Goal: Transaction & Acquisition: Purchase product/service

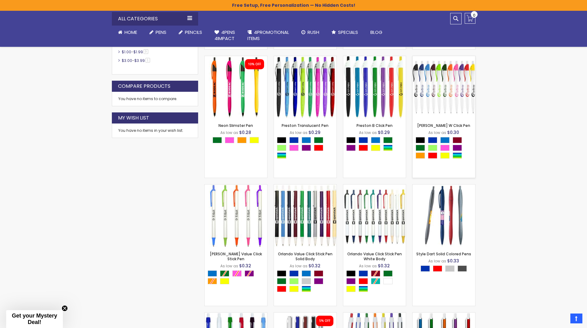
scroll to position [401, 0]
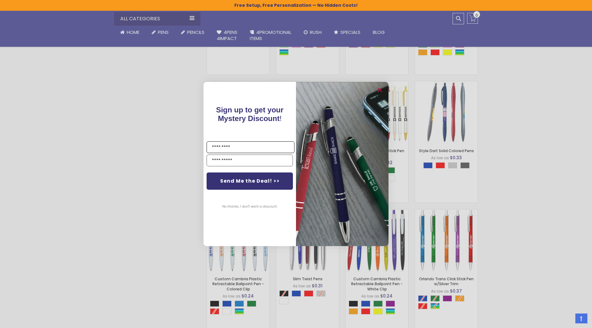
click at [249, 150] on input "Name" at bounding box center [251, 148] width 88 height 12
click at [261, 197] on div "No thanks, I don't want a discount." at bounding box center [249, 207] width 65 height 25
click at [259, 206] on button "No thanks, I don't want a discount." at bounding box center [249, 206] width 61 height 15
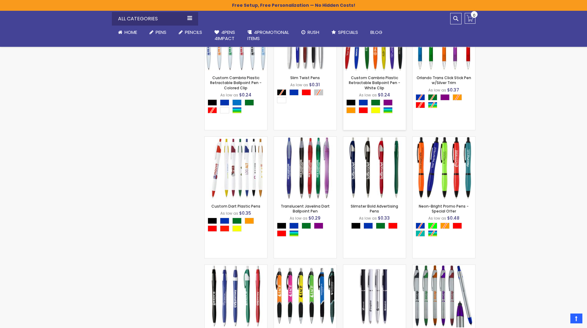
scroll to position [617, 0]
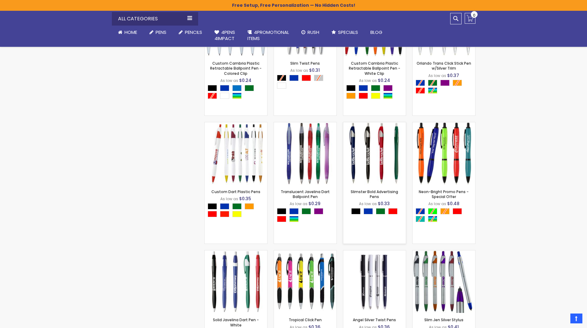
click at [384, 172] on div "- *** + Add to Cart" at bounding box center [374, 175] width 63 height 11
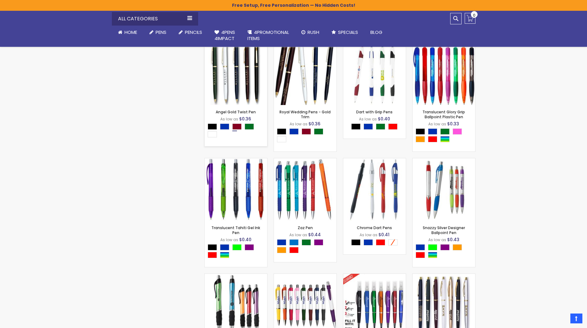
scroll to position [894, 0]
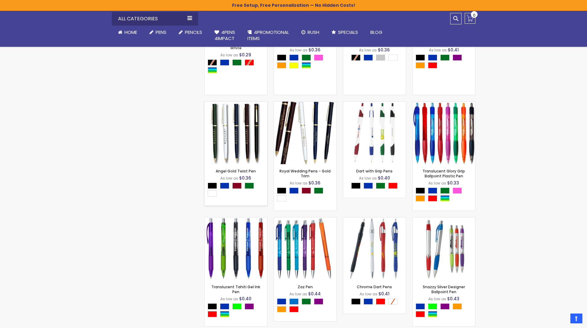
click at [234, 155] on div "- *** + Add to Cart" at bounding box center [236, 154] width 63 height 11
click at [241, 140] on img at bounding box center [236, 133] width 63 height 63
click at [528, 163] on div "Skip to Content sample Wishlist Sign Out Sign In Sign In Login Forgot Your Pass…" at bounding box center [293, 150] width 587 height 2089
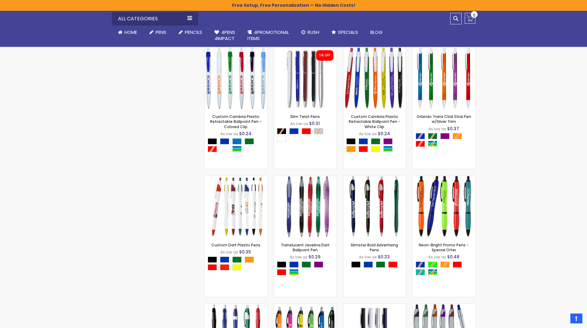
scroll to position [555, 0]
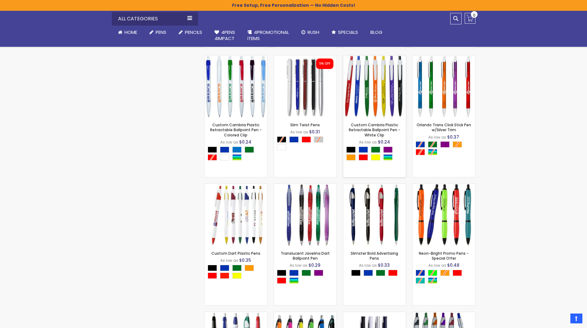
drag, startPoint x: 380, startPoint y: 94, endPoint x: 360, endPoint y: 93, distance: 19.1
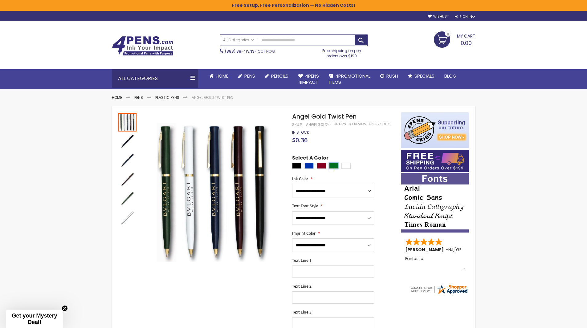
click at [333, 165] on div "Green" at bounding box center [333, 166] width 9 height 6
type input "****"
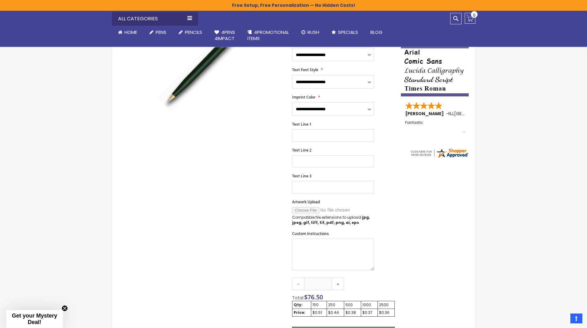
scroll to position [154, 0]
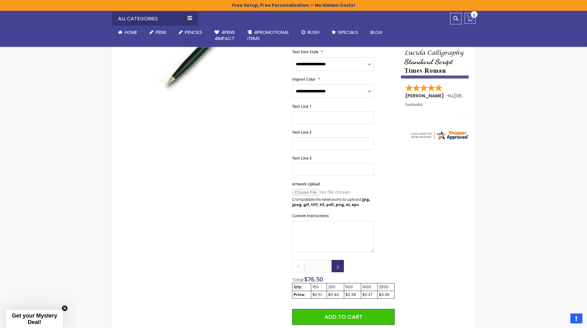
click at [337, 266] on link "+" at bounding box center [338, 266] width 12 height 12
click at [337, 265] on link "+" at bounding box center [338, 266] width 12 height 12
click at [337, 264] on link "+" at bounding box center [338, 266] width 12 height 12
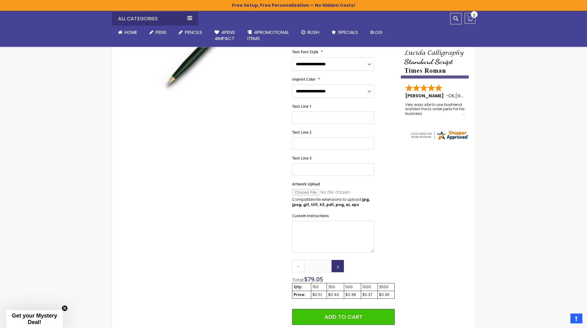
click at [337, 264] on link "+" at bounding box center [338, 266] width 12 height 12
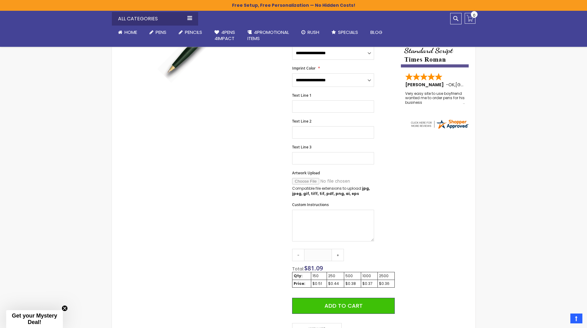
scroll to position [185, 0]
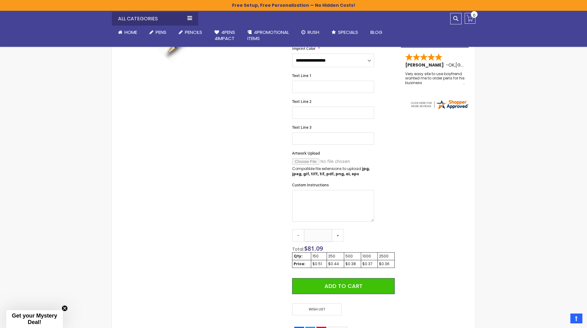
drag, startPoint x: 325, startPoint y: 236, endPoint x: 308, endPoint y: 235, distance: 16.7
click at [309, 235] on input "***" at bounding box center [318, 235] width 28 height 12
type input "***"
drag, startPoint x: 99, startPoint y: 103, endPoint x: 98, endPoint y: 99, distance: 4.1
click at [99, 102] on div "Skip to Content sample Wishlist Sign Out Sign In Sign In Login Forgot Your Pass…" at bounding box center [293, 126] width 587 height 622
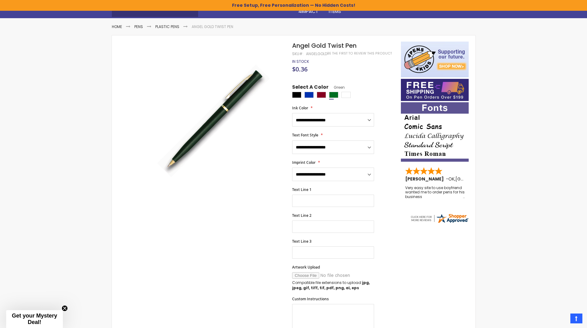
scroll to position [62, 0]
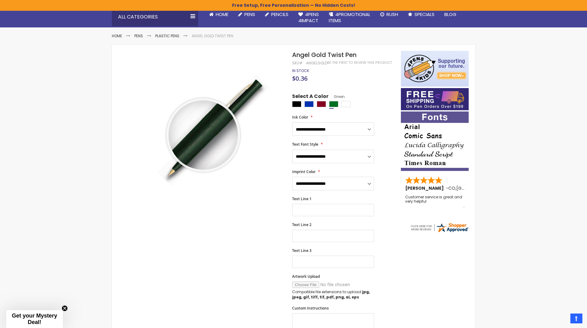
drag, startPoint x: 170, startPoint y: 142, endPoint x: 203, endPoint y: 135, distance: 34.7
click at [203, 135] on div at bounding box center [203, 135] width 69 height 69
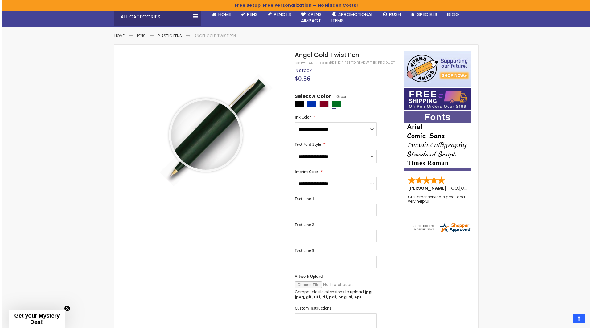
scroll to position [0, 0]
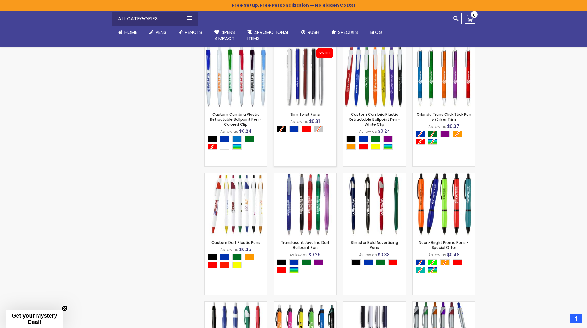
scroll to position [555, 0]
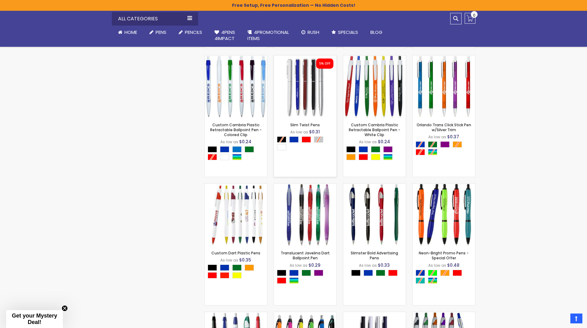
click at [313, 99] on img at bounding box center [305, 86] width 63 height 63
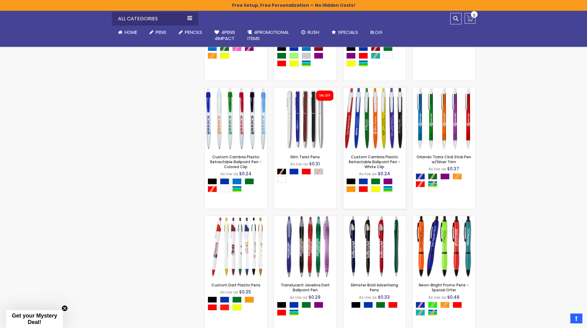
scroll to position [493, 0]
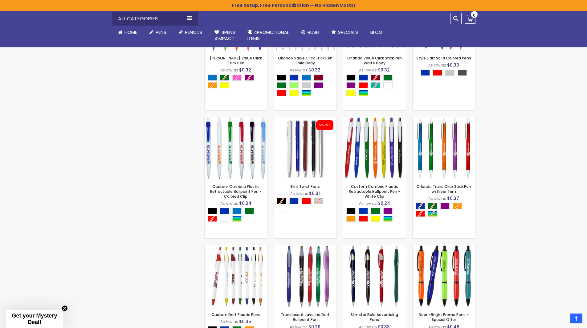
drag, startPoint x: 499, startPoint y: 0, endPoint x: 496, endPoint y: 244, distance: 243.3
click at [496, 244] on div "Skip to Content sample Wishlist Sign Out Sign In Sign In Login Forgot Your Pass…" at bounding box center [293, 197] width 587 height 1381
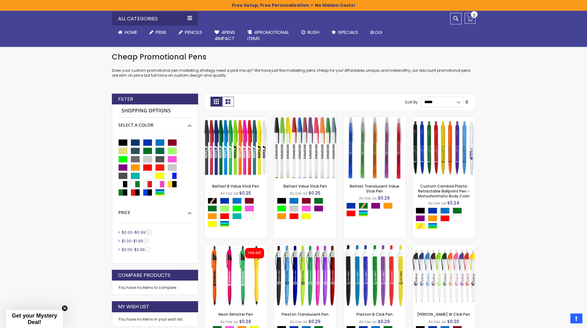
scroll to position [0, 0]
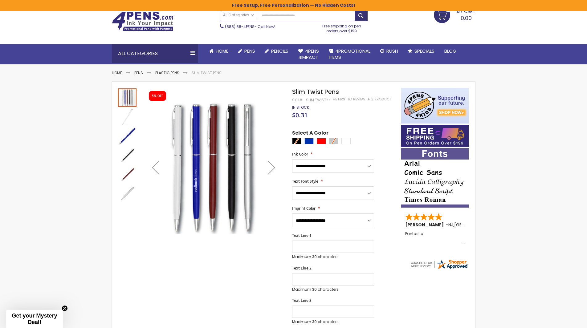
scroll to position [31, 0]
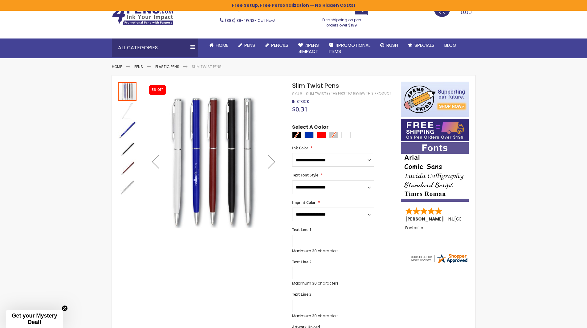
click at [273, 161] on div "Next" at bounding box center [271, 162] width 25 height 25
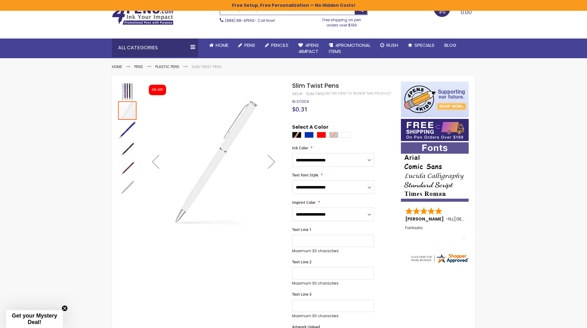
click at [273, 161] on div "Next" at bounding box center [271, 162] width 25 height 25
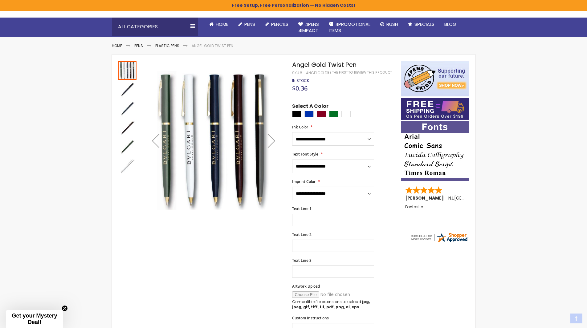
scroll to position [62, 0]
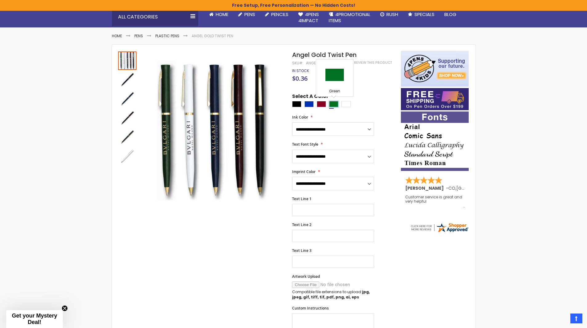
click at [333, 102] on div "Green" at bounding box center [333, 104] width 9 height 6
type input "****"
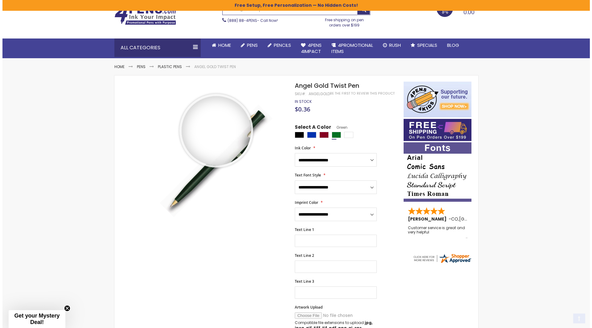
scroll to position [0, 0]
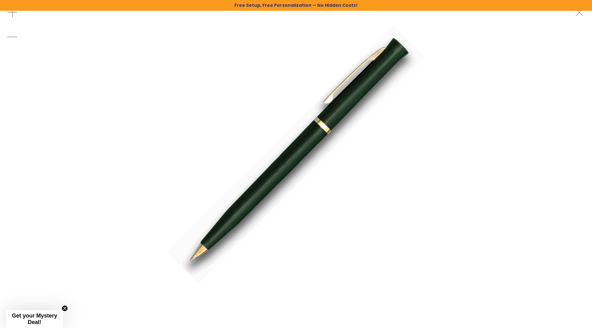
click at [323, 174] on img at bounding box center [296, 154] width 324 height 324
click at [350, 123] on img at bounding box center [296, 154] width 324 height 324
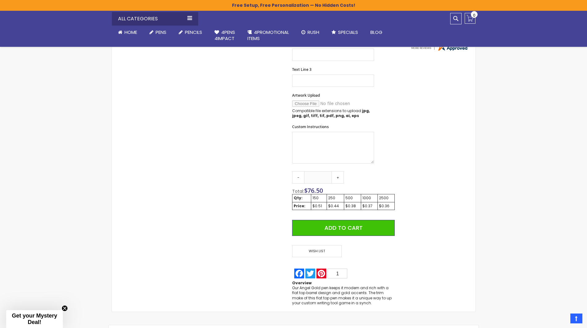
scroll to position [247, 0]
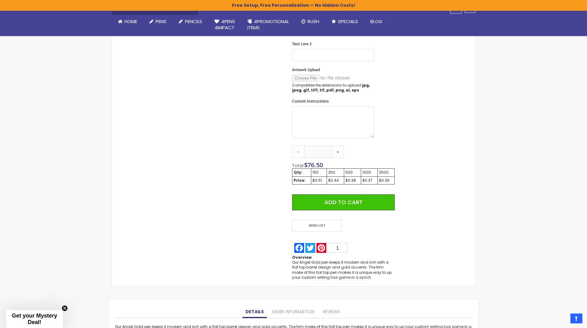
scroll to position [269, 0]
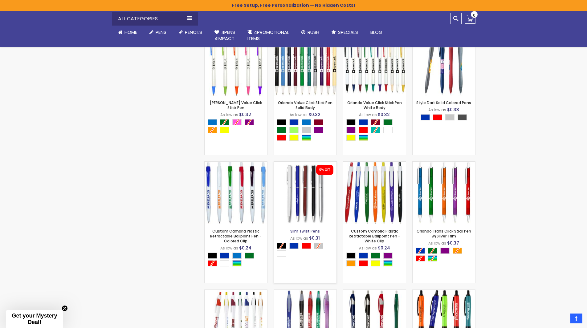
scroll to position [504, 0]
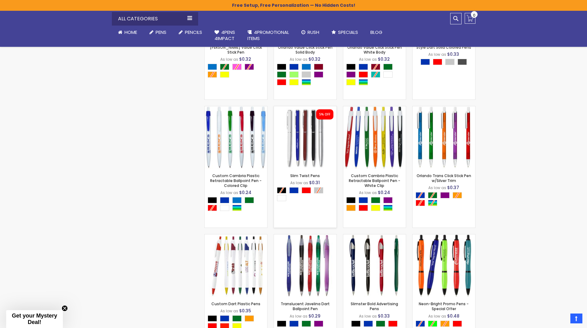
click at [304, 174] on link "Slim Twist Pens" at bounding box center [305, 175] width 30 height 5
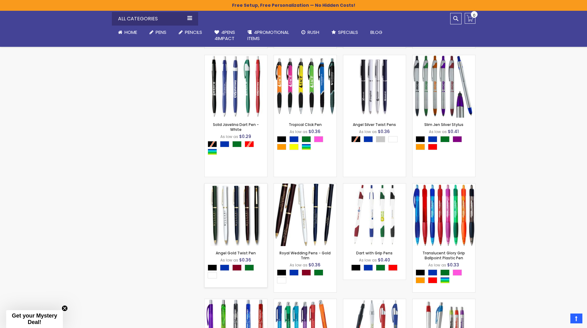
scroll to position [812, 0]
click at [240, 215] on img at bounding box center [236, 214] width 63 height 63
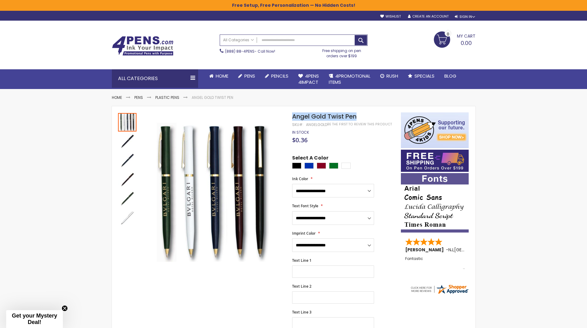
drag, startPoint x: 289, startPoint y: 114, endPoint x: 383, endPoint y: 115, distance: 93.7
click at [383, 115] on div "Skip to the end of the images gallery Skip to the beginning of the images galle…" at bounding box center [256, 331] width 283 height 436
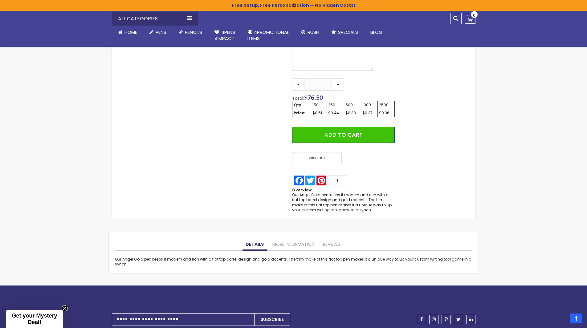
scroll to position [339, 0]
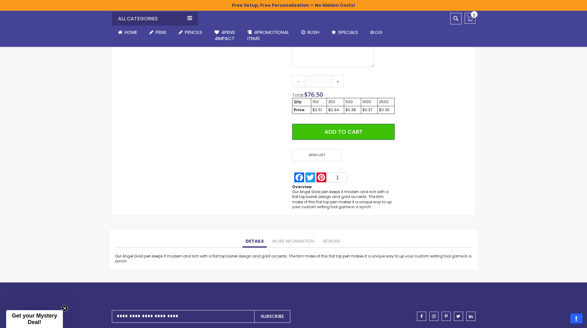
click at [355, 110] on div "$0.38" at bounding box center [353, 110] width 14 height 5
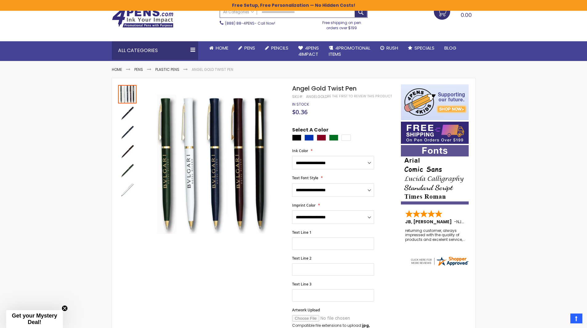
scroll to position [0, 0]
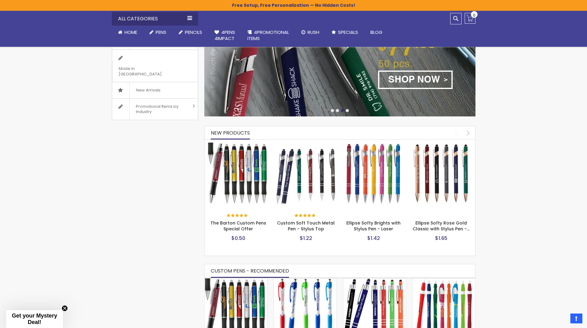
scroll to position [216, 0]
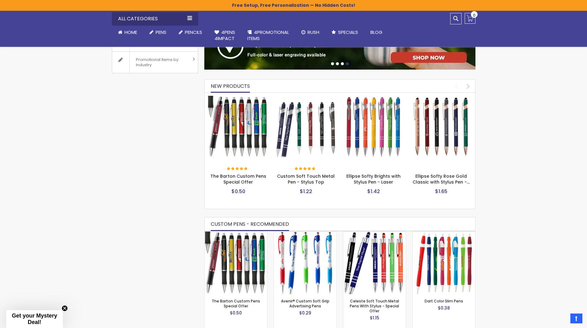
click at [442, 120] on img at bounding box center [442, 127] width 62 height 62
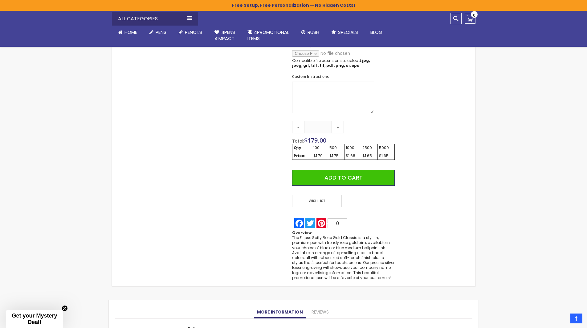
scroll to position [247, 0]
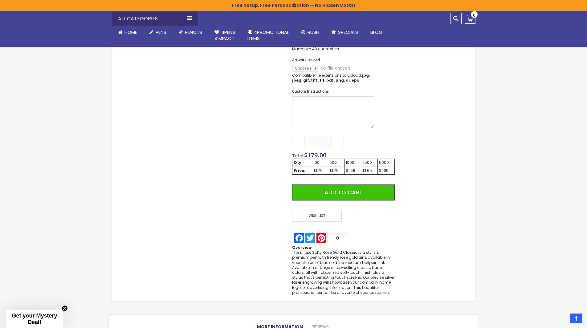
click at [383, 111] on div "Custom Instructions" at bounding box center [343, 109] width 102 height 40
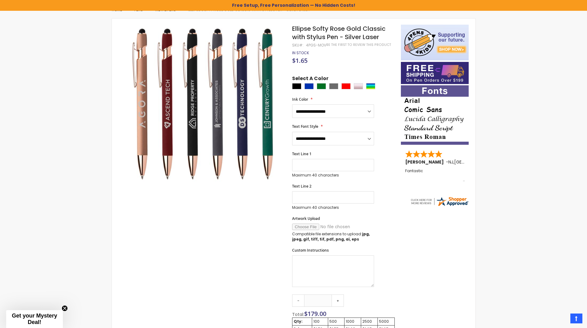
scroll to position [31, 0]
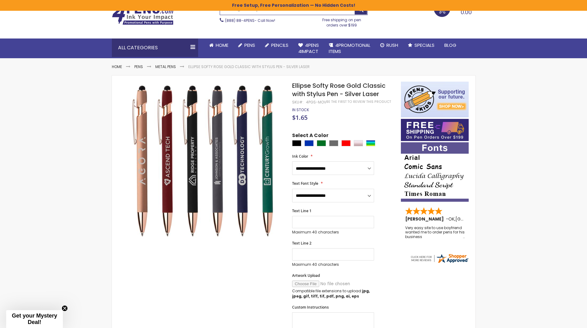
click at [376, 129] on div "**********" at bounding box center [343, 279] width 102 height 317
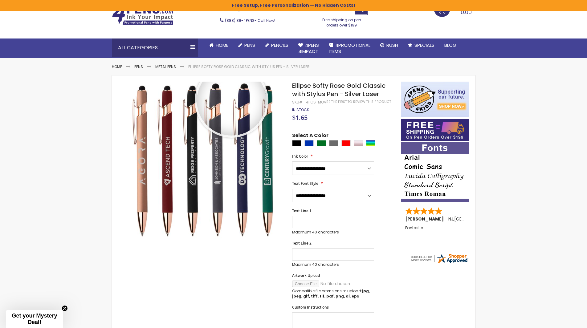
scroll to position [0, 0]
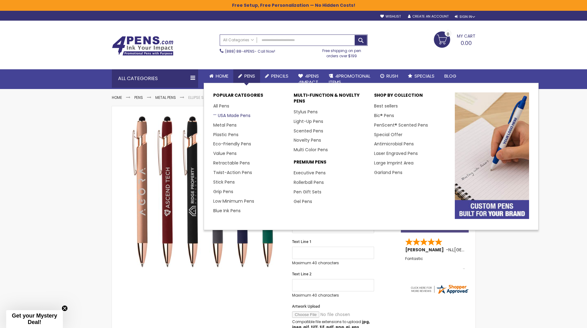
click at [230, 117] on link "USA Made Pens" at bounding box center [231, 116] width 37 height 6
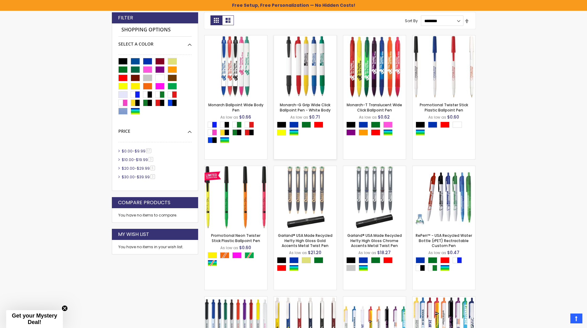
scroll to position [165, 0]
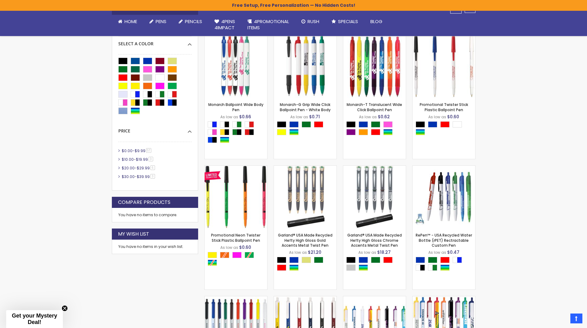
click at [140, 151] on span "$9.99" at bounding box center [140, 150] width 11 height 5
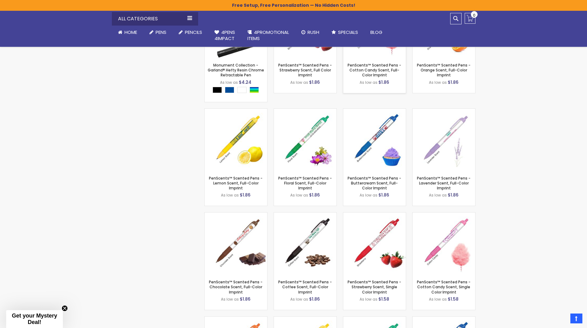
scroll to position [586, 0]
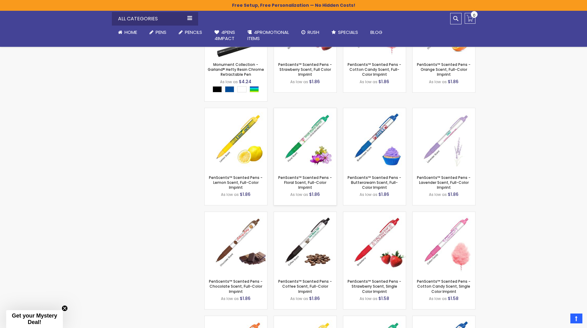
click at [315, 129] on img at bounding box center [305, 139] width 63 height 63
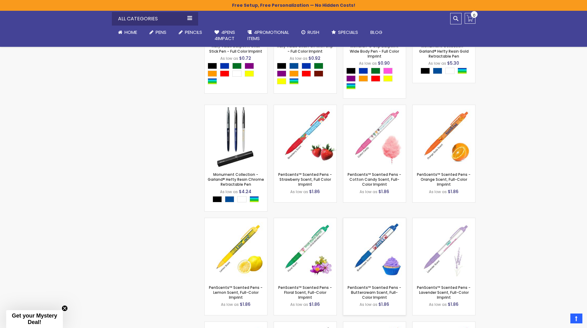
scroll to position [462, 0]
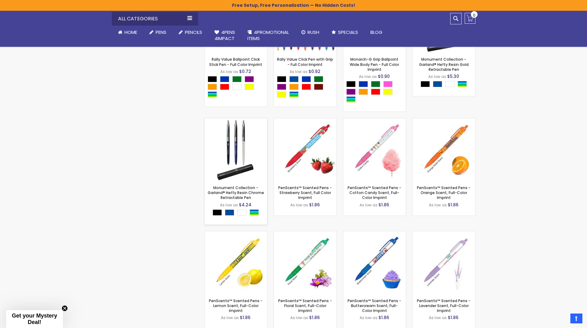
click at [229, 138] on img at bounding box center [236, 149] width 63 height 63
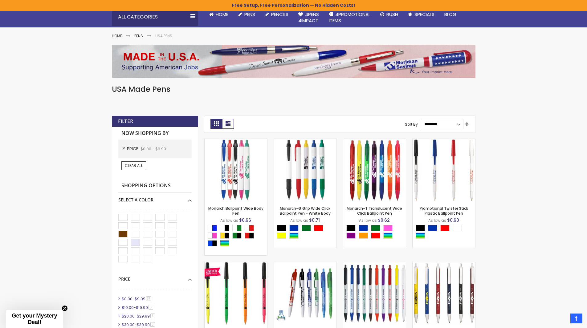
scroll to position [0, 0]
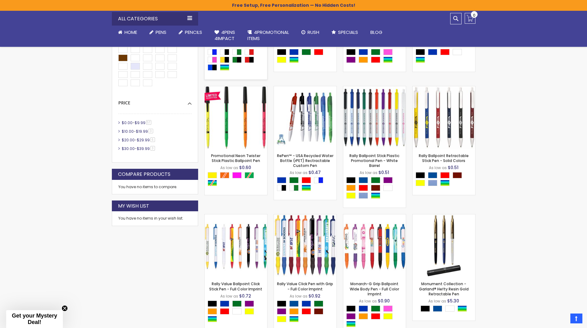
scroll to position [227, 0]
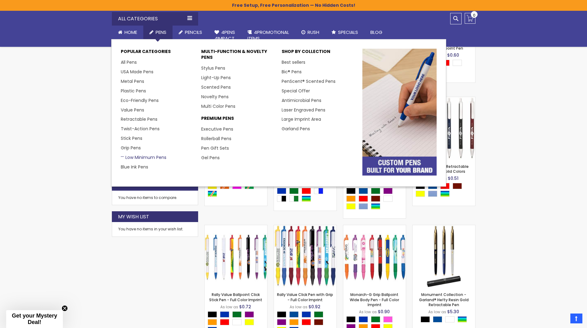
click at [147, 158] on link "Low Minimum Pens" at bounding box center [144, 157] width 46 height 6
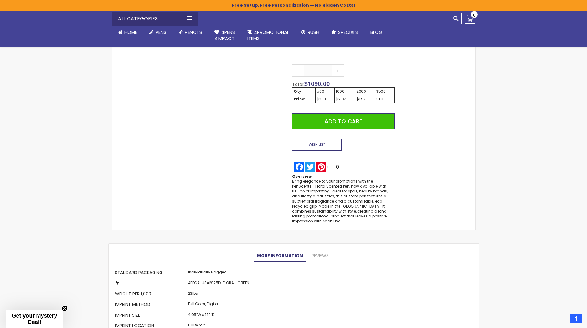
scroll to position [288, 0]
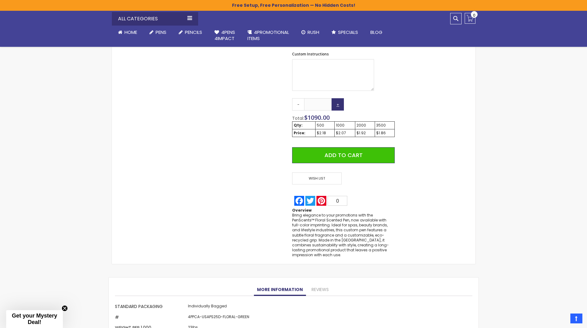
click at [334, 108] on link "+" at bounding box center [338, 104] width 12 height 12
type input "***"
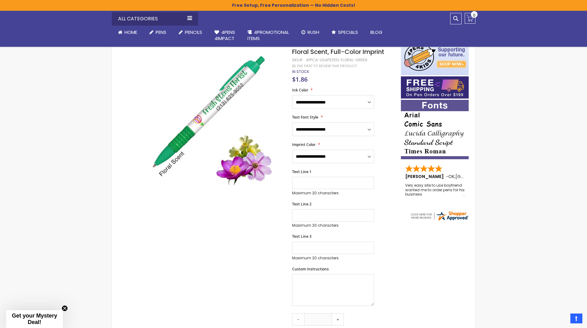
scroll to position [11, 0]
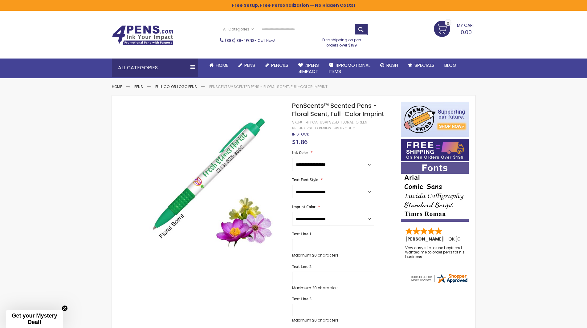
click at [302, 142] on span "$1.86" at bounding box center [299, 142] width 15 height 8
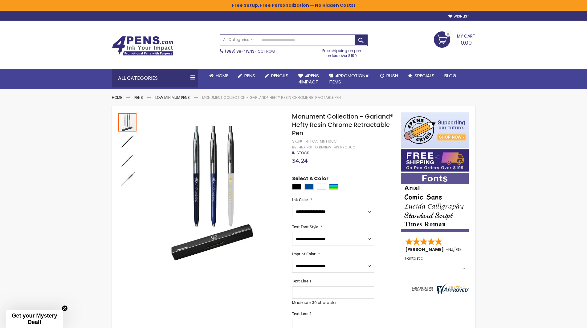
scroll to position [62, 0]
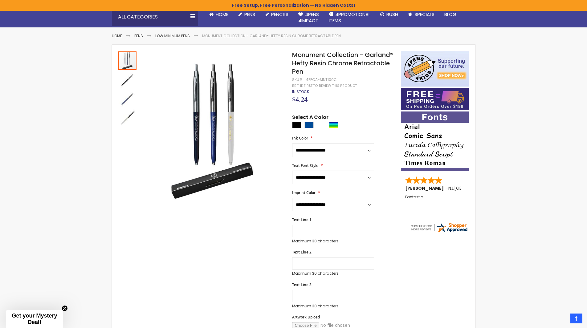
drag, startPoint x: 97, startPoint y: 90, endPoint x: 120, endPoint y: 118, distance: 36.6
click at [109, 106] on div "Skip to Content sample Wishlist Sign Out Sign In Sign In Login Forgot Your Pass…" at bounding box center [293, 329] width 587 height 782
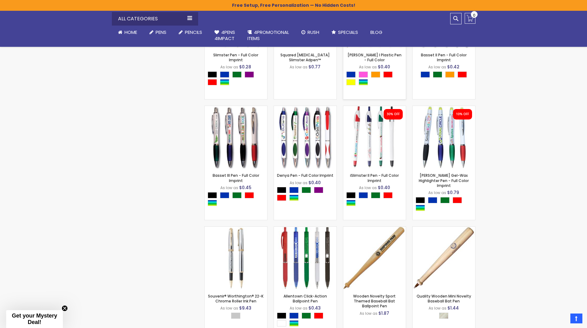
scroll to position [432, 0]
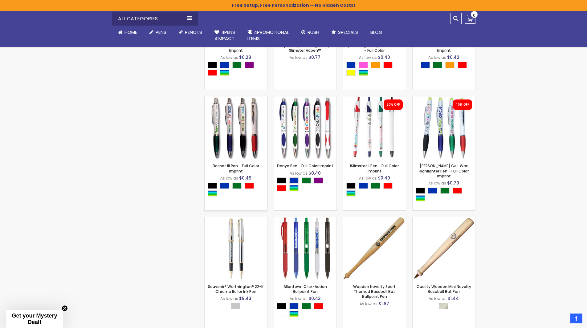
click at [238, 121] on img at bounding box center [236, 127] width 63 height 63
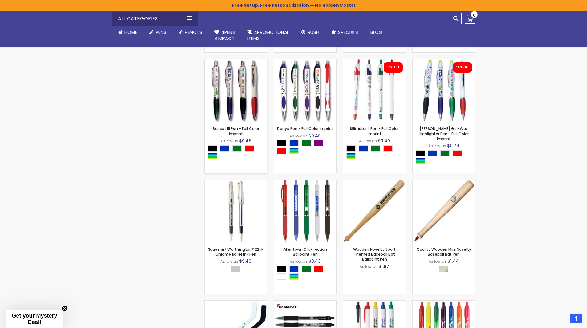
scroll to position [462, 0]
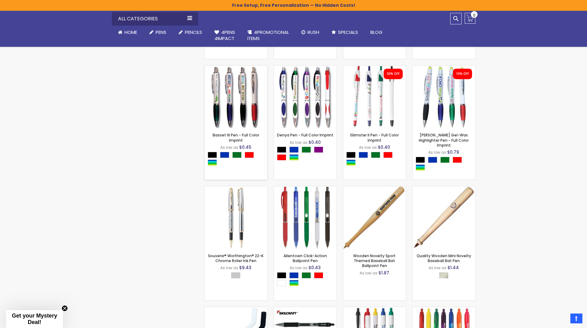
click at [250, 90] on img at bounding box center [236, 97] width 63 height 63
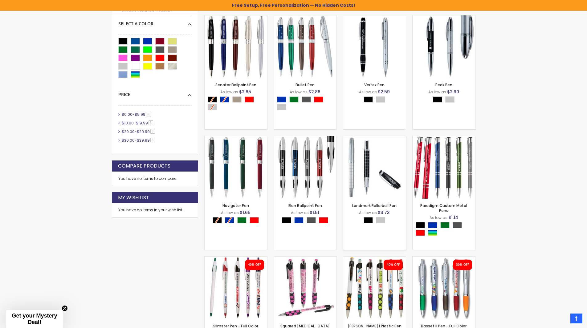
scroll to position [62, 0]
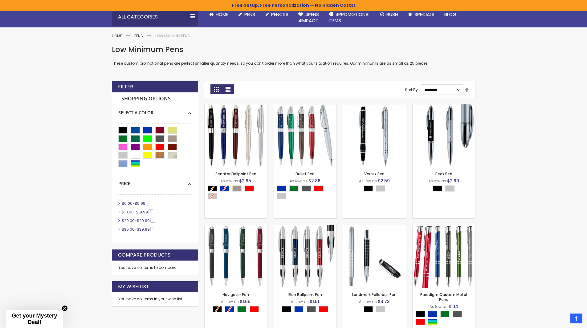
click at [231, 91] on link "List" at bounding box center [228, 89] width 12 height 10
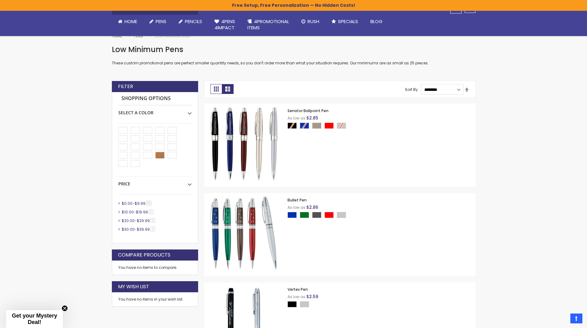
scroll to position [125, 0]
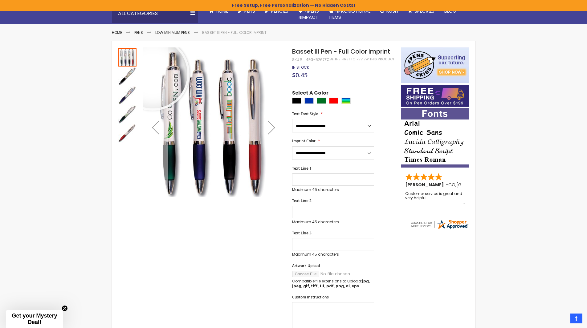
scroll to position [62, 0]
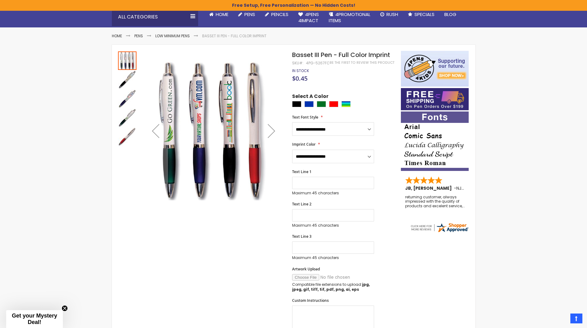
click at [264, 129] on div "Next" at bounding box center [271, 131] width 25 height 25
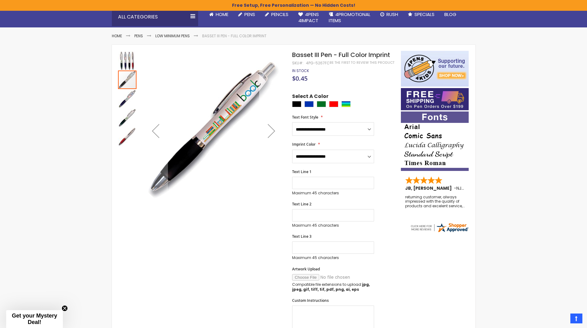
click at [266, 130] on div "Next" at bounding box center [271, 131] width 25 height 25
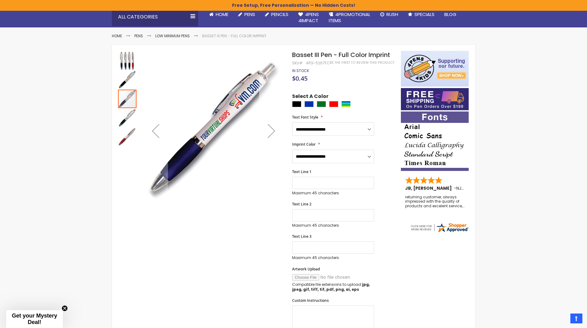
click at [266, 130] on div "Next" at bounding box center [271, 131] width 25 height 25
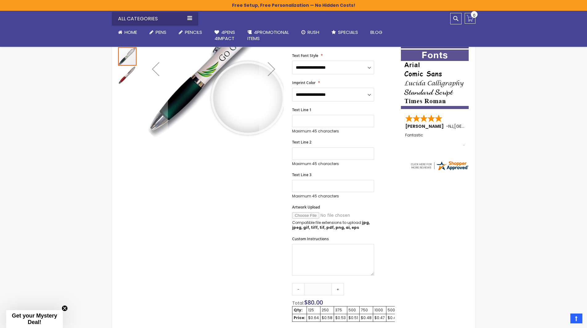
scroll to position [0, 0]
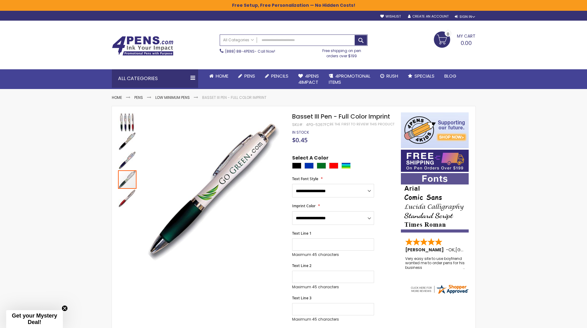
drag, startPoint x: 104, startPoint y: 60, endPoint x: 120, endPoint y: 93, distance: 37.5
click at [105, 68] on div "Toggle Nav Search All Categories All Categories Pens Plastic Pens Metal Pens Gr…" at bounding box center [293, 55] width 587 height 68
click at [120, 93] on ul "Home Pens Low Minimum Pens Basset III Pen - Full Color Imprint" at bounding box center [294, 94] width 364 height 11
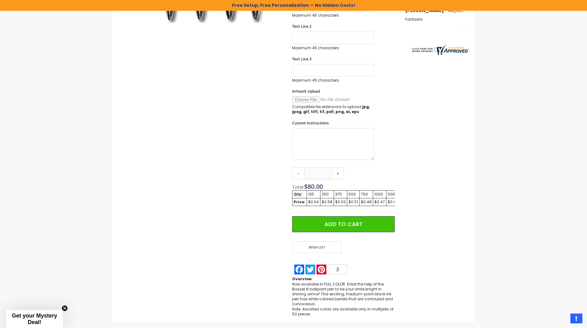
scroll to position [257, 0]
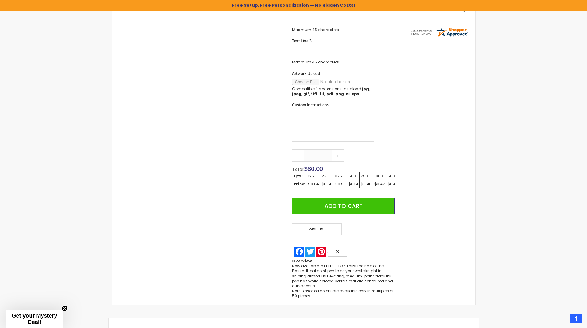
click at [352, 186] on div "$0.51" at bounding box center [354, 184] width 10 height 5
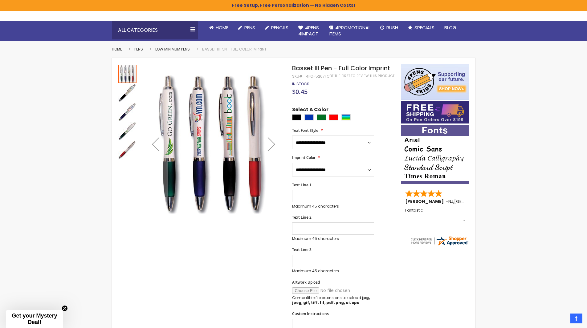
scroll to position [0, 0]
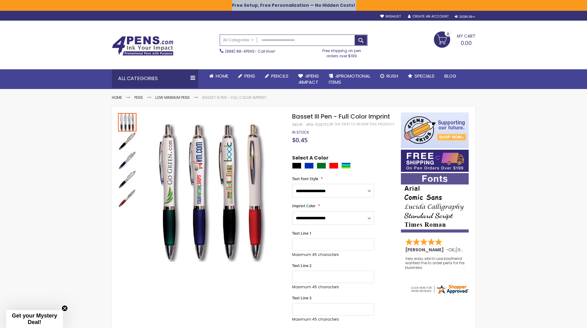
drag, startPoint x: 11, startPoint y: -4, endPoint x: 17, endPoint y: 19, distance: 23.6
click at [14, 10] on div "Free Setup, Free Personalization — No Hidden Costs!" at bounding box center [293, 5] width 587 height 11
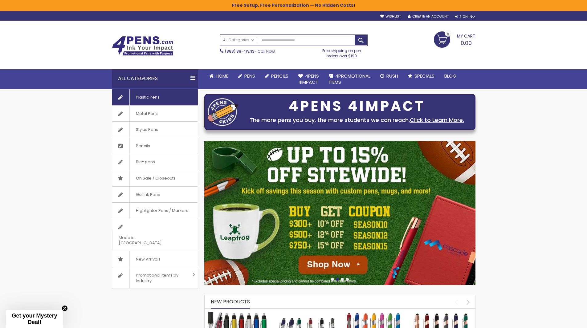
click at [167, 96] on link "Plastic Pens" at bounding box center [155, 97] width 86 height 16
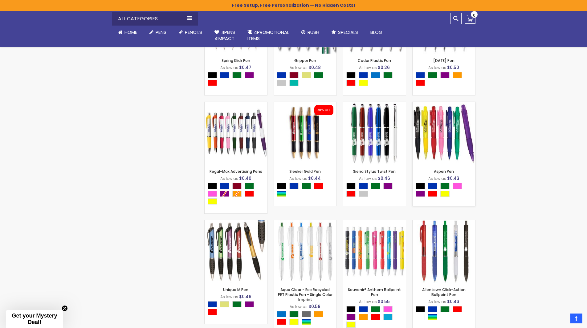
scroll to position [2534, 0]
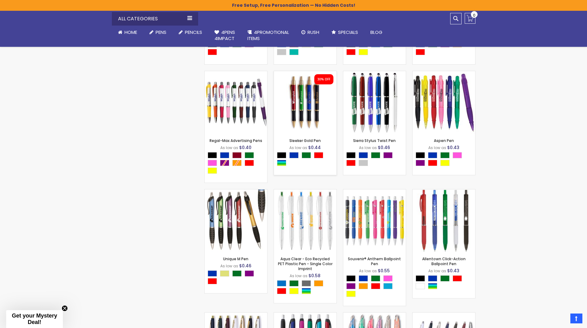
click at [305, 122] on img at bounding box center [305, 102] width 63 height 63
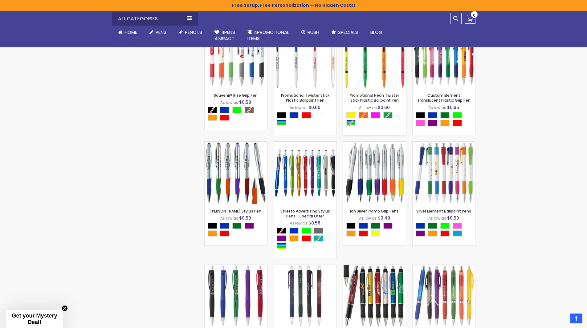
scroll to position [3197, 0]
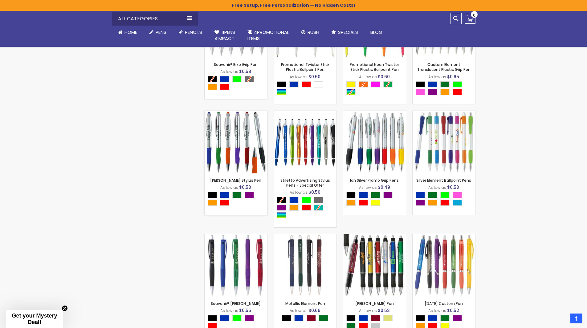
click at [244, 151] on img at bounding box center [236, 142] width 63 height 63
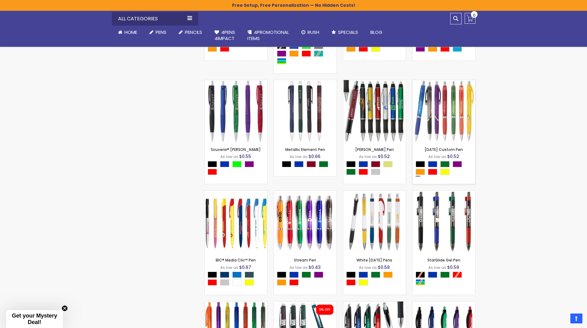
scroll to position [3382, 0]
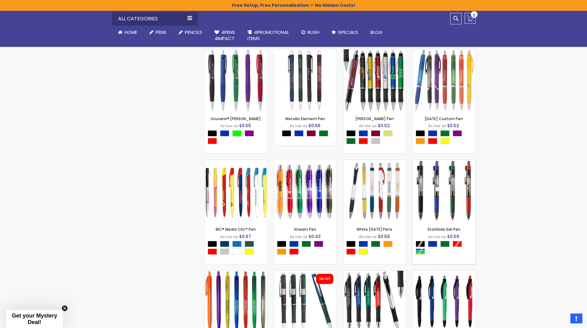
click at [443, 185] on img at bounding box center [444, 191] width 63 height 63
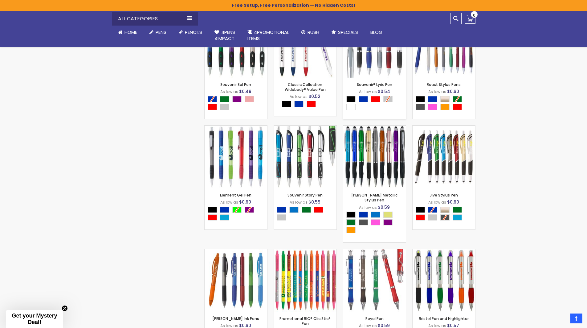
scroll to position [3752, 0]
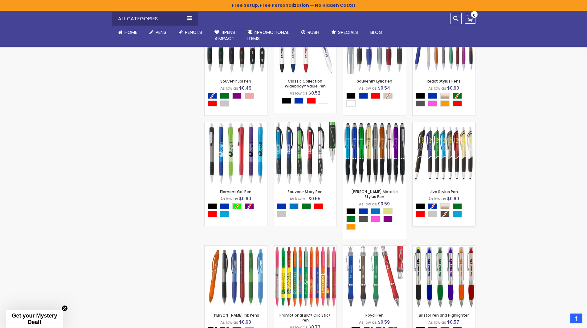
click at [469, 148] on img at bounding box center [444, 153] width 63 height 63
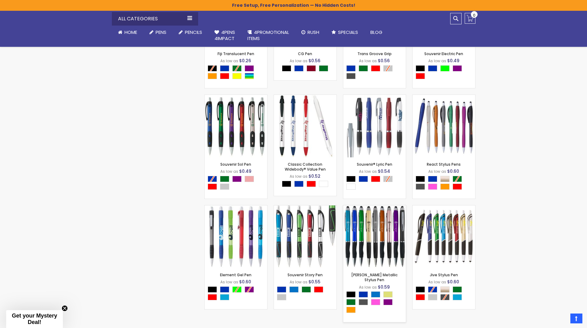
scroll to position [3629, 0]
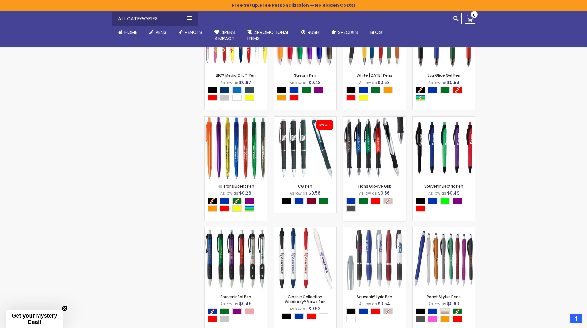
click at [398, 187] on div "Trans Groove Grip As low as $0.56 -" at bounding box center [374, 169] width 63 height 105
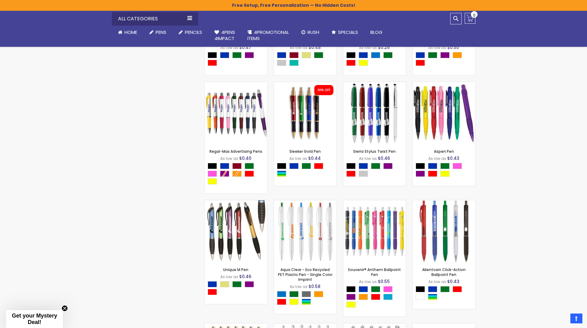
scroll to position [2519, 0]
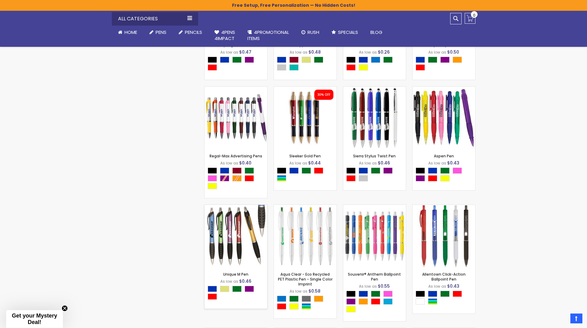
click at [226, 233] on img at bounding box center [236, 236] width 63 height 63
click at [240, 236] on img at bounding box center [236, 236] width 63 height 63
click at [377, 109] on img at bounding box center [374, 118] width 63 height 63
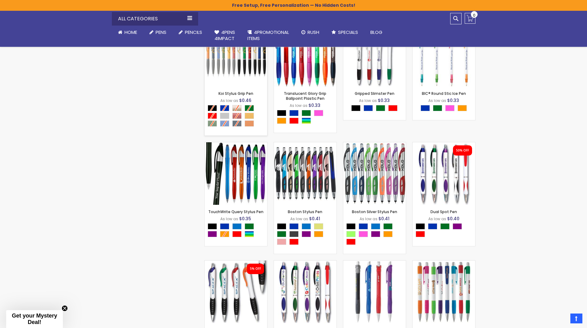
scroll to position [1717, 0]
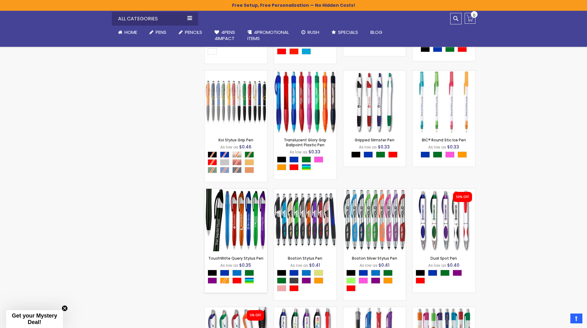
click at [249, 242] on div "- *** + Add to Cart" at bounding box center [236, 241] width 63 height 11
click at [253, 234] on img at bounding box center [236, 220] width 63 height 63
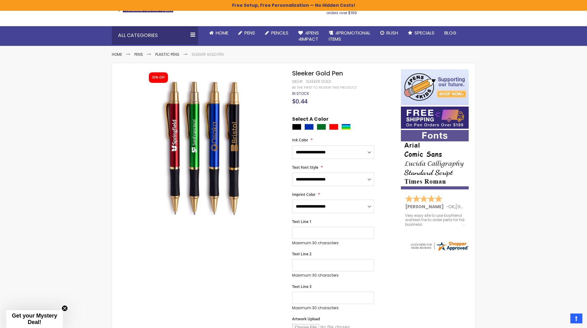
scroll to position [31, 0]
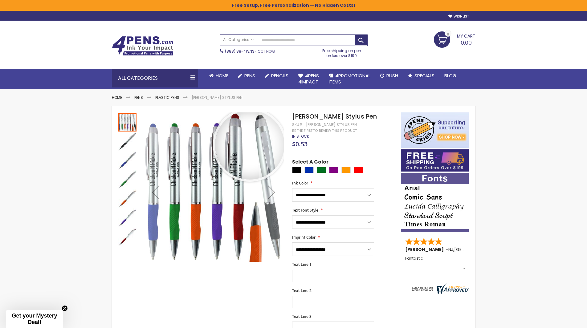
scroll to position [62, 0]
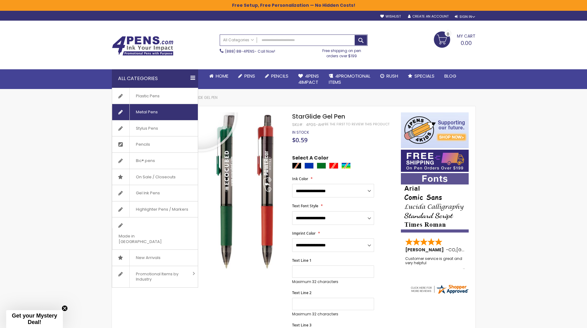
drag, startPoint x: 117, startPoint y: 75, endPoint x: 143, endPoint y: 113, distance: 45.8
click at [138, 88] on nav "All Categories Plastic Pens Metal Pens Stylus Pens Pencils Bic® pens On Sale / …" at bounding box center [155, 78] width 86 height 18
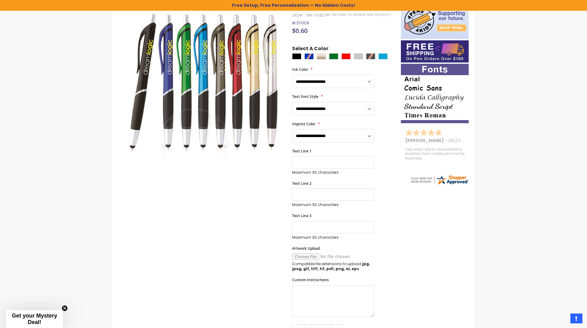
scroll to position [62, 0]
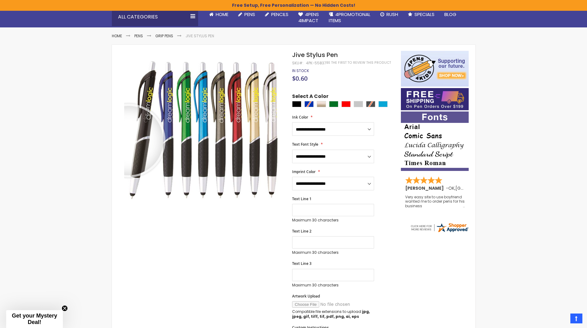
drag, startPoint x: 0, startPoint y: 12, endPoint x: 11, endPoint y: 13, distance: 10.8
click at [9, 12] on div "All Categories Plastic Pens Metal Pens Stylus Pens Pencils Bic® pens On Sale / …" at bounding box center [293, 18] width 587 height 20
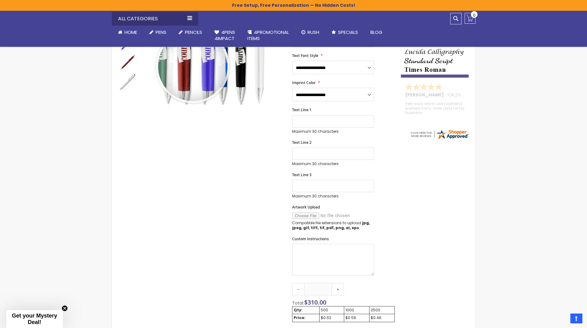
scroll to position [154, 0]
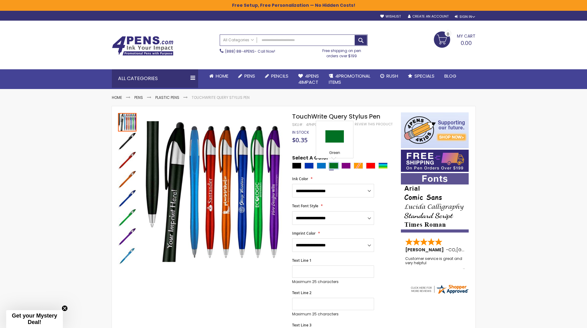
click at [334, 166] on div "Green" at bounding box center [333, 166] width 9 height 6
type input "****"
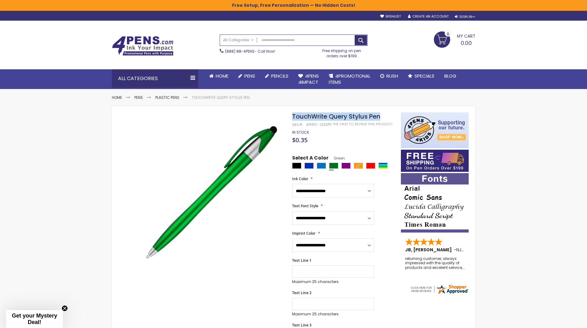
drag, startPoint x: 293, startPoint y: 115, endPoint x: 380, endPoint y: 115, distance: 86.9
click at [380, 115] on span "TouchWrite Query Stylus Pen" at bounding box center [336, 116] width 88 height 9
copy span "TouchWrite Query Stylus Pen"
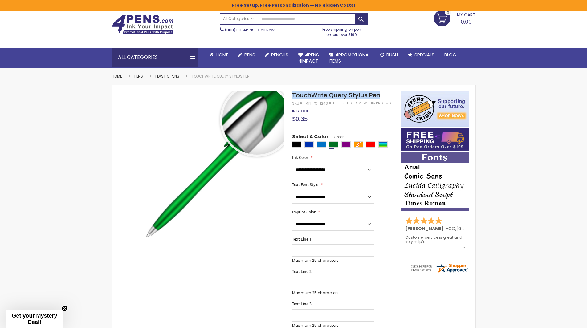
scroll to position [62, 0]
